Goal: Task Accomplishment & Management: Complete application form

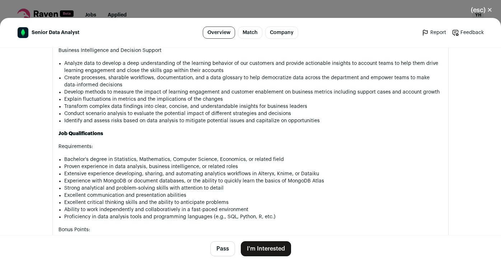
scroll to position [476, 0]
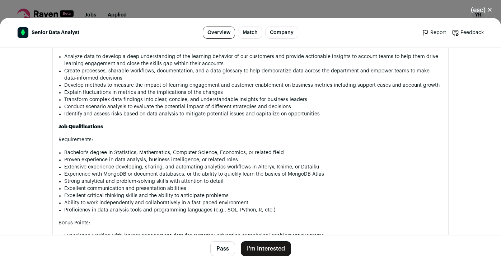
click at [271, 248] on button "I'm Interested" at bounding box center [266, 249] width 50 height 15
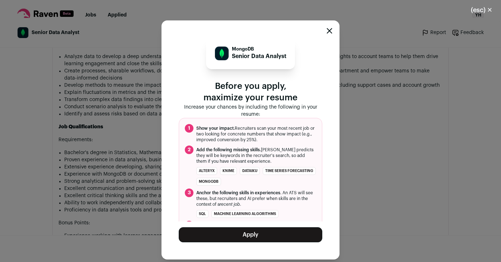
click at [271, 236] on button "Apply" at bounding box center [251, 235] width 144 height 15
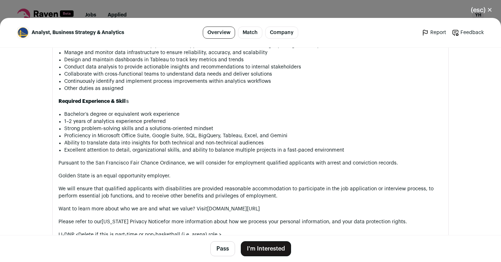
scroll to position [281, 0]
click at [268, 252] on button "I'm Interested" at bounding box center [266, 249] width 50 height 15
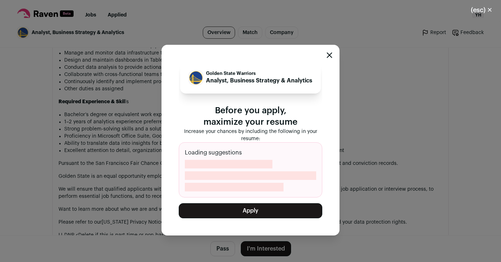
click at [262, 209] on button "Apply" at bounding box center [251, 211] width 144 height 15
